Goal: Check status: Check status

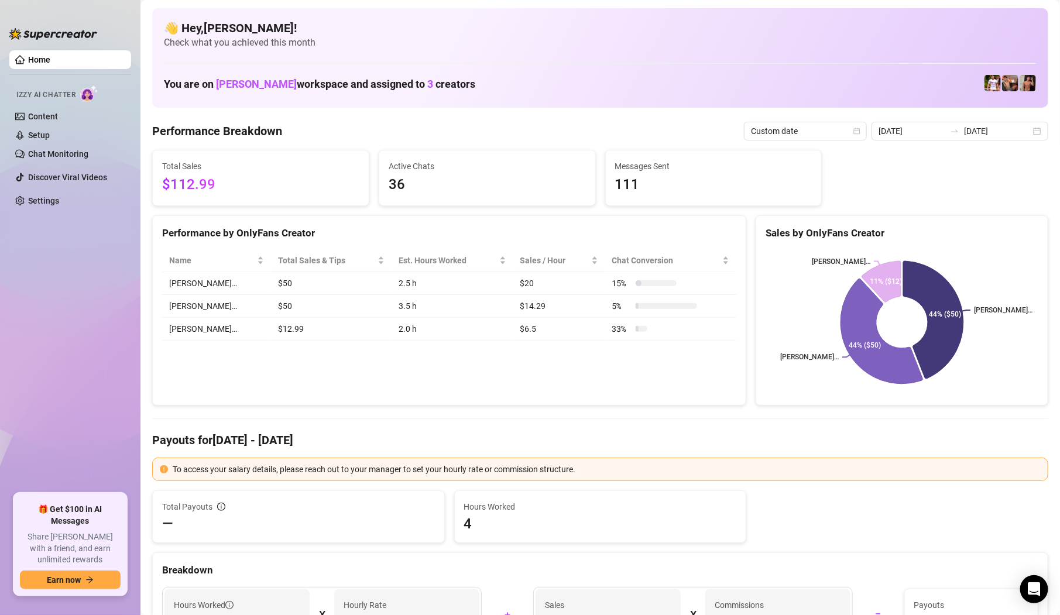
scroll to position [19, 0]
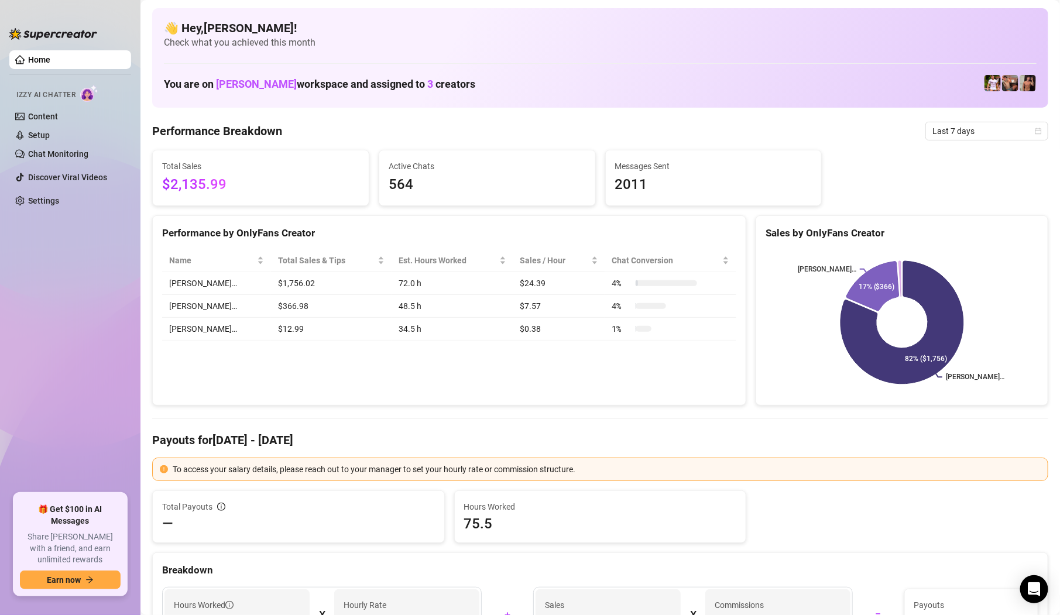
click at [980, 131] on span "Last 7 days" at bounding box center [986, 131] width 109 height 18
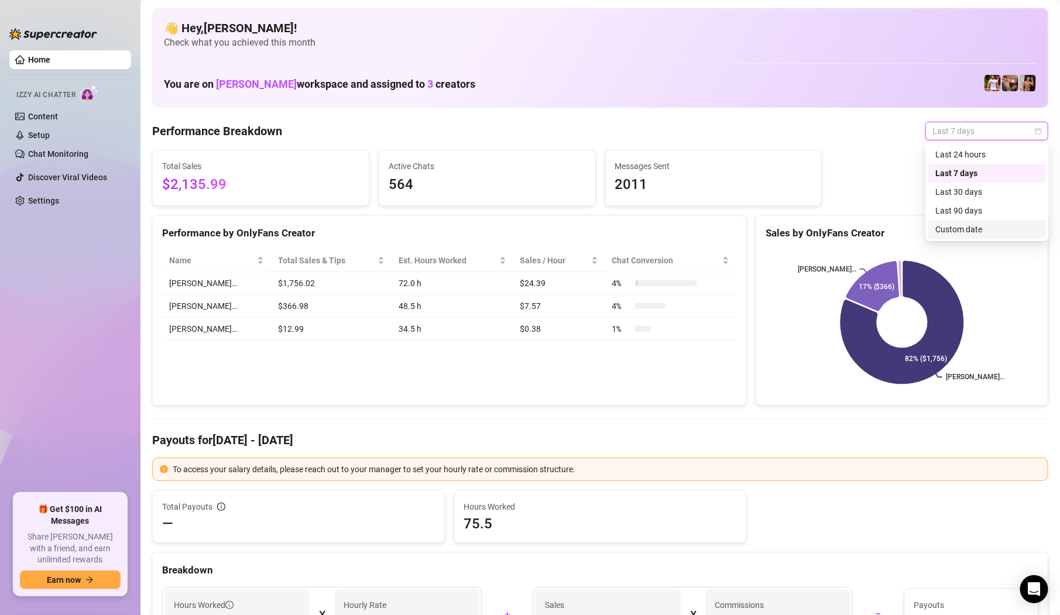
click at [969, 233] on div "Custom date" at bounding box center [987, 229] width 104 height 13
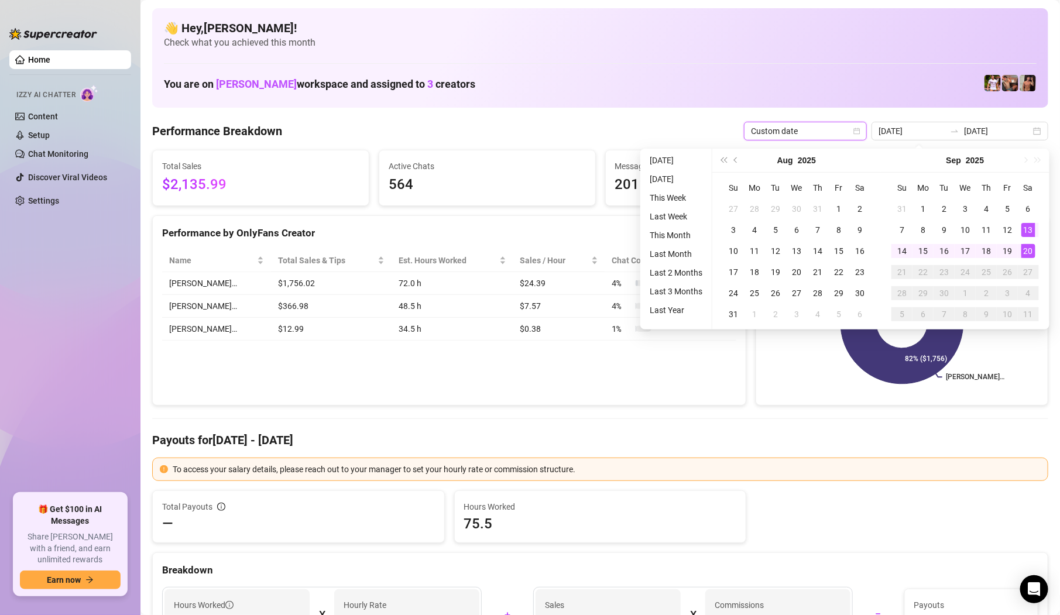
type input "[DATE]"
click at [1029, 249] on div "20" at bounding box center [1028, 251] width 14 height 14
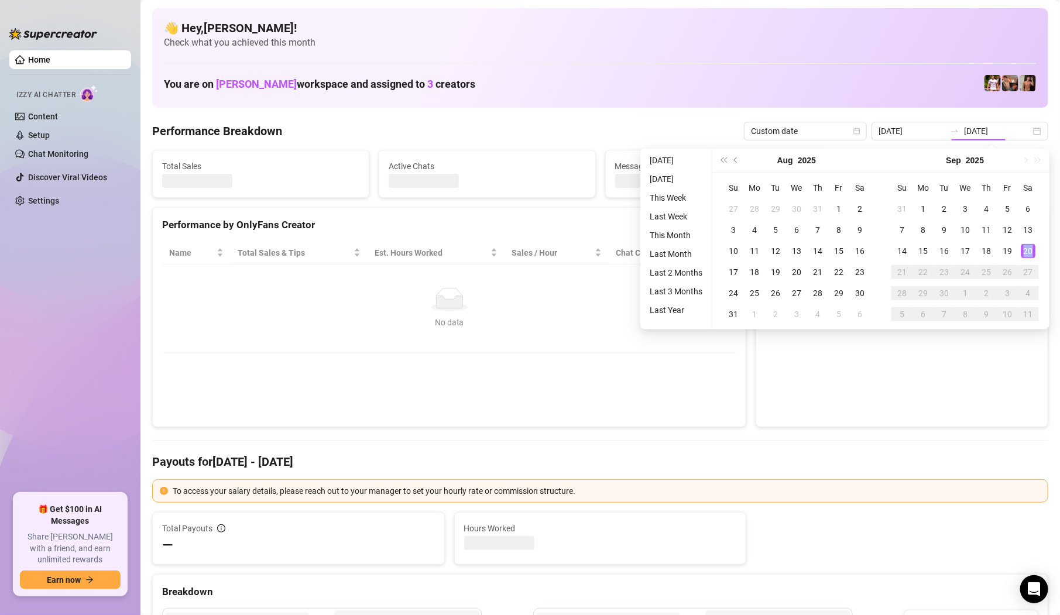
type input "[DATE]"
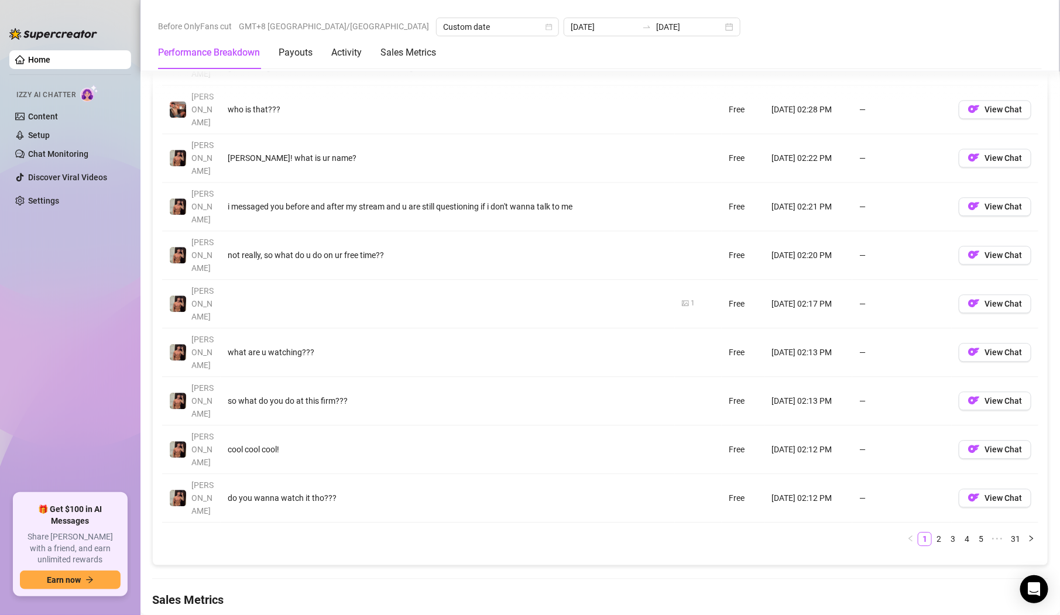
scroll to position [1201, 0]
